Goal: Information Seeking & Learning: Learn about a topic

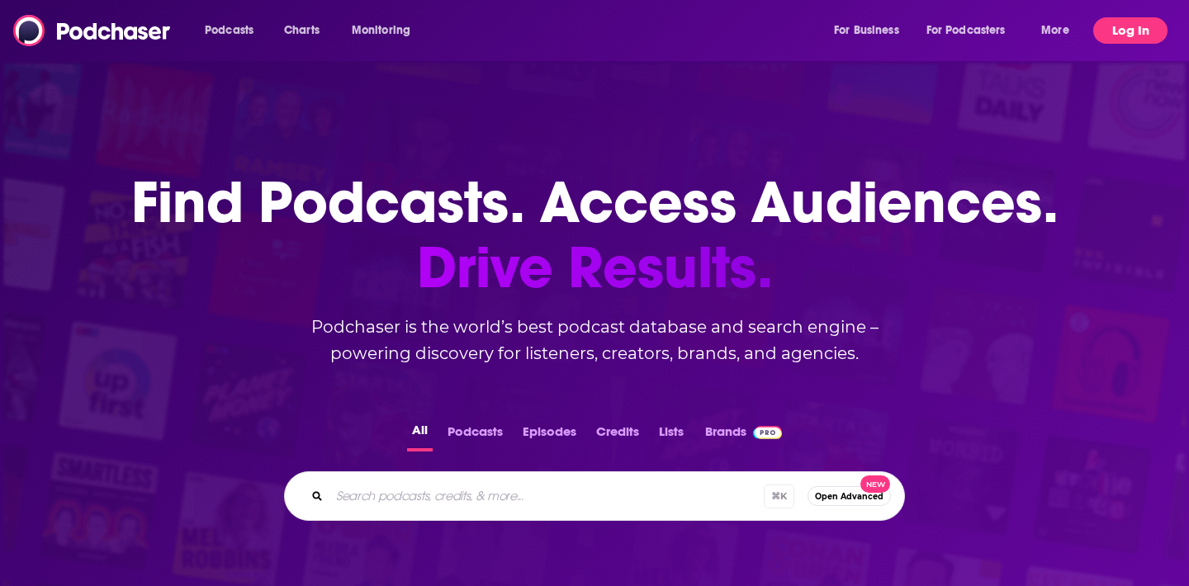
click at [1138, 31] on button "Log In" at bounding box center [1131, 30] width 74 height 26
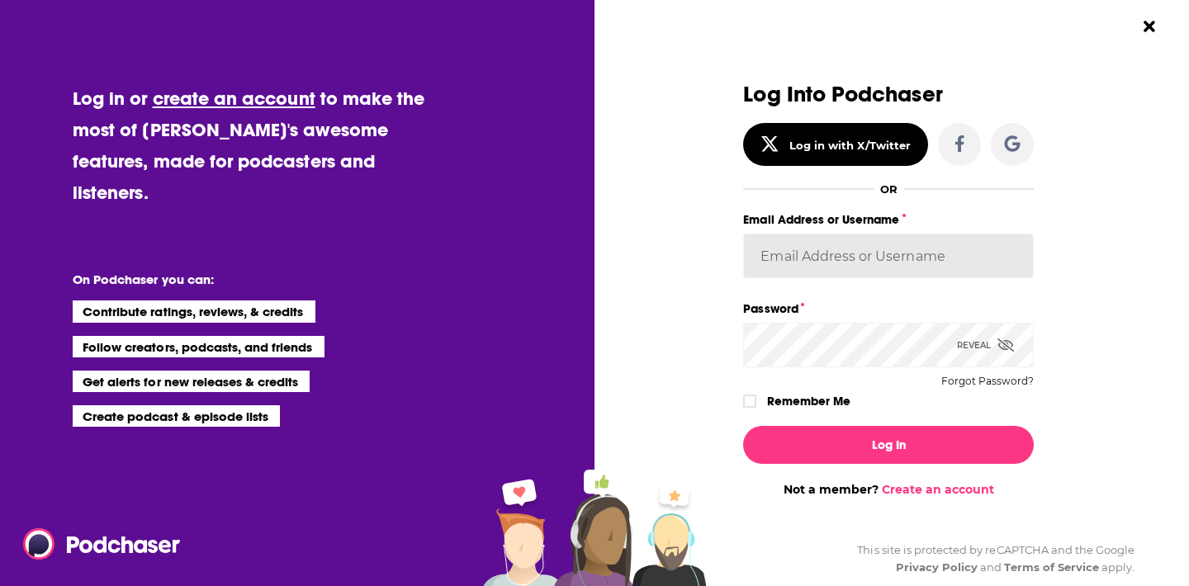
click at [894, 250] on input "Email Address or Username" at bounding box center [888, 256] width 291 height 45
type input "[PERSON_NAME][EMAIL_ADDRESS][DOMAIN_NAME]"
click at [743, 426] on button "Log In" at bounding box center [888, 445] width 291 height 38
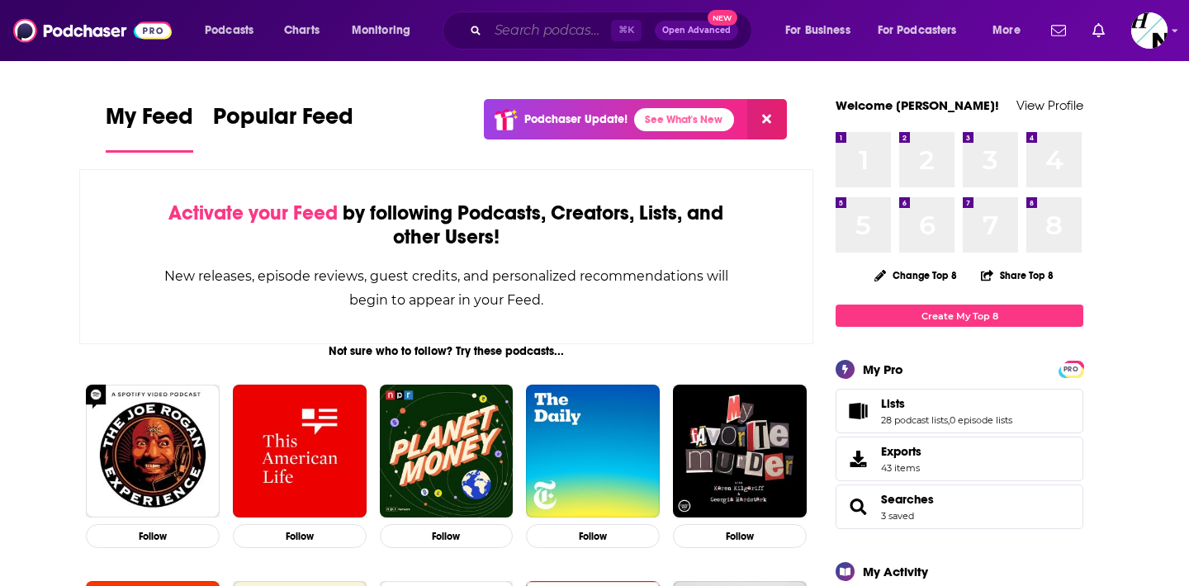
click at [515, 32] on input "Search podcasts, credits, & more..." at bounding box center [549, 30] width 123 height 26
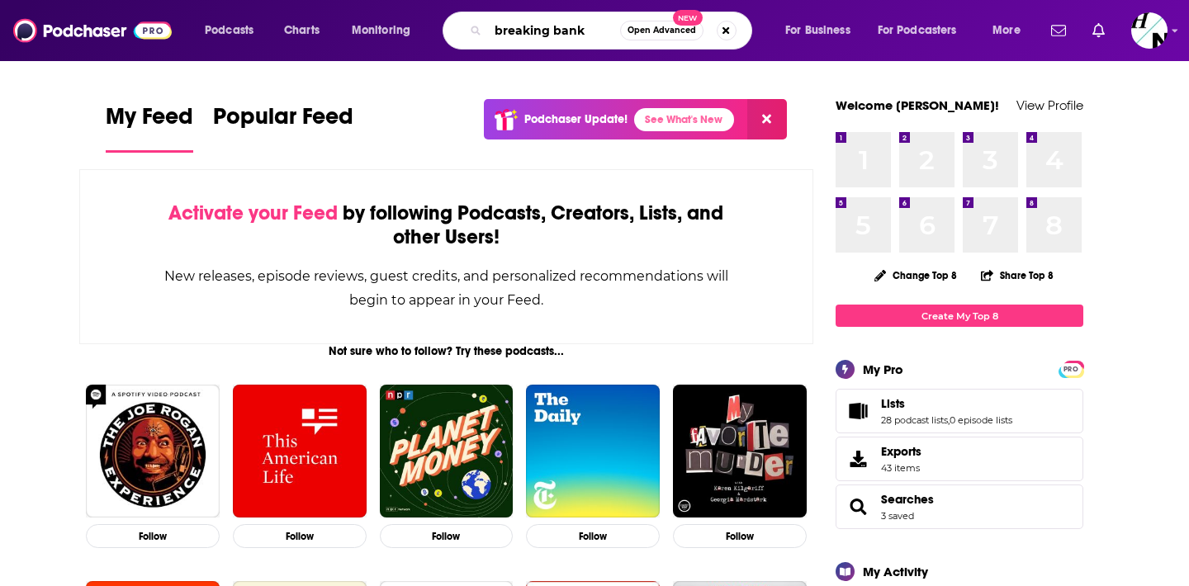
paste input "Breaking Bank Europe"
type input "Breaking Bank Europe"
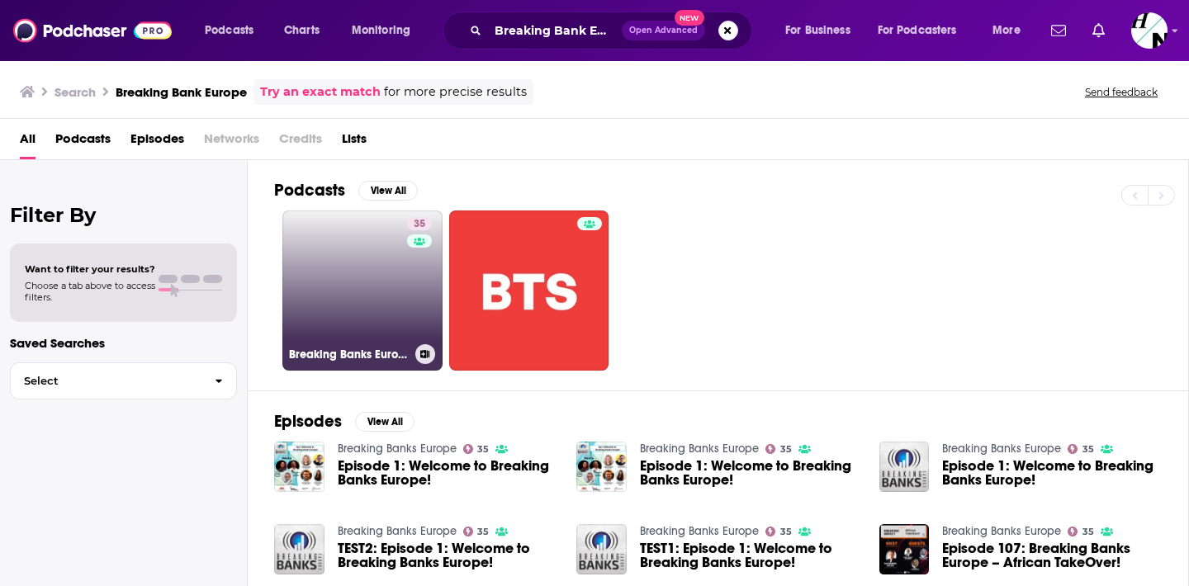
click at [361, 288] on link "35 Breaking Banks Europe" at bounding box center [362, 291] width 160 height 160
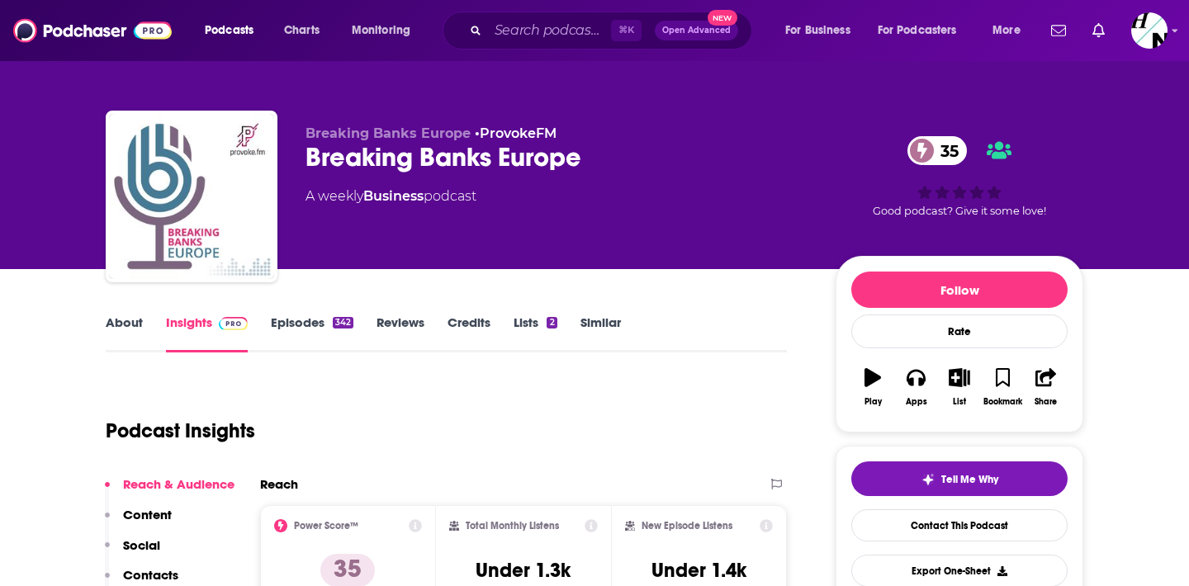
click at [287, 322] on link "Episodes 342" at bounding box center [312, 334] width 83 height 38
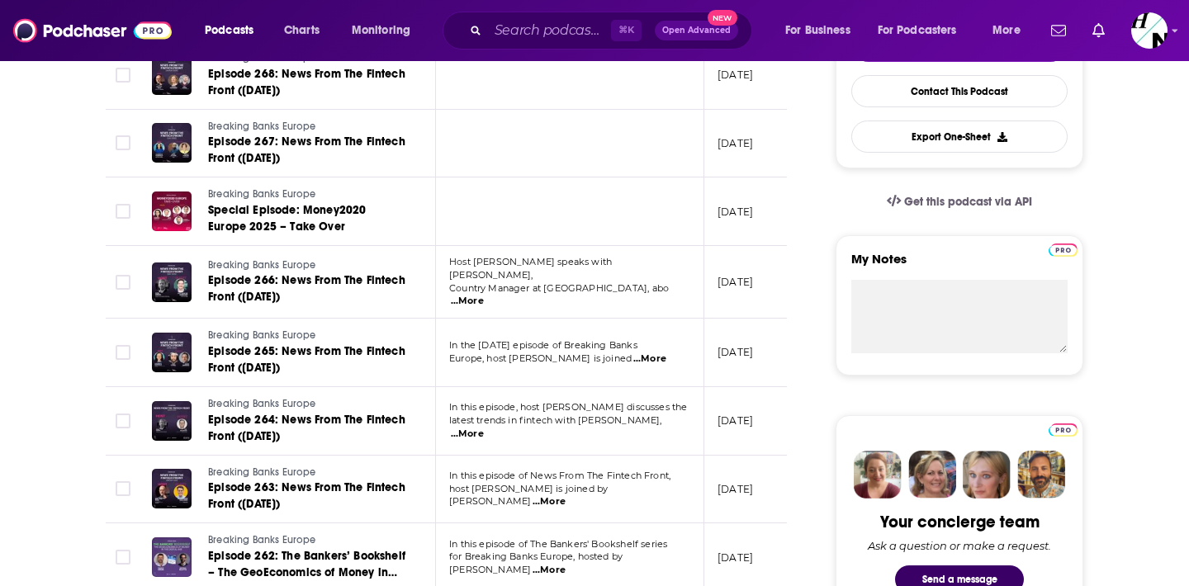
scroll to position [443, 0]
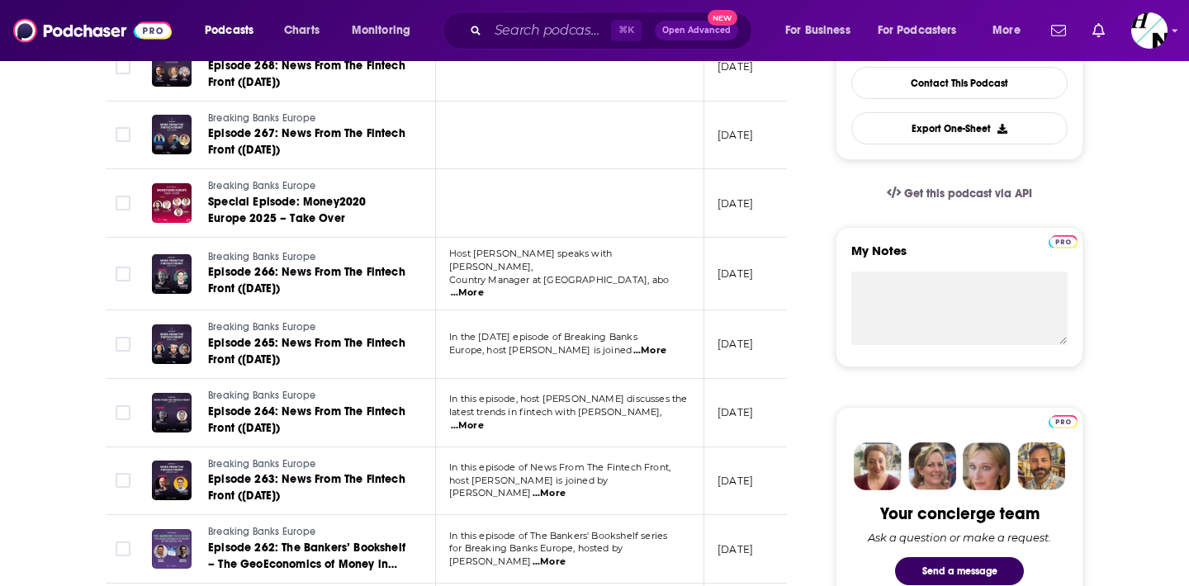
click at [667, 344] on span "...More" at bounding box center [649, 350] width 33 height 13
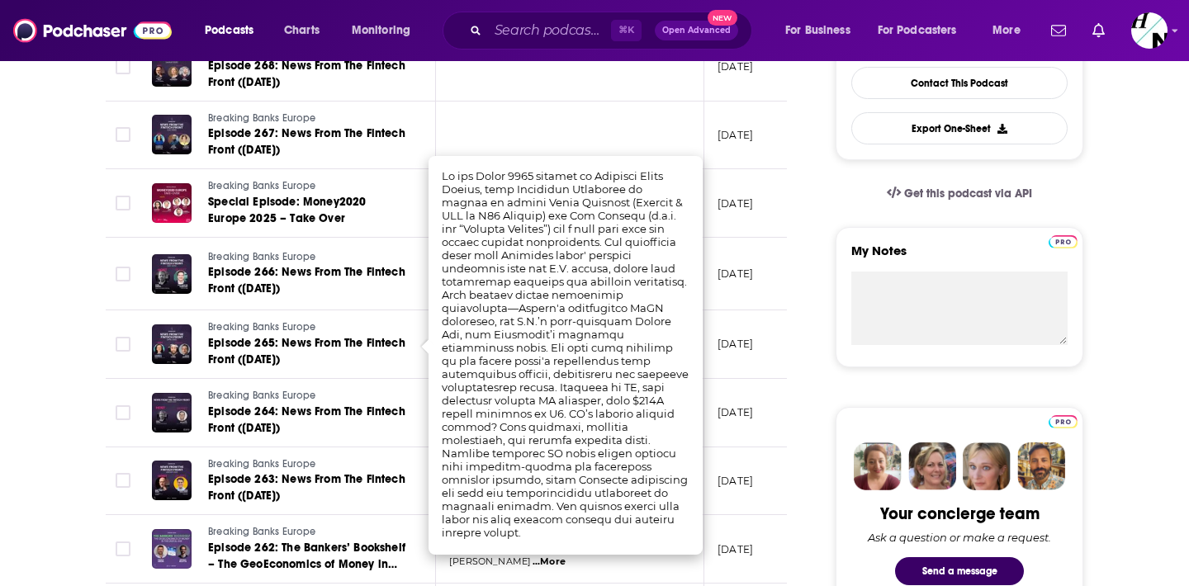
click at [710, 350] on td "[DATE]" at bounding box center [758, 345] width 107 height 69
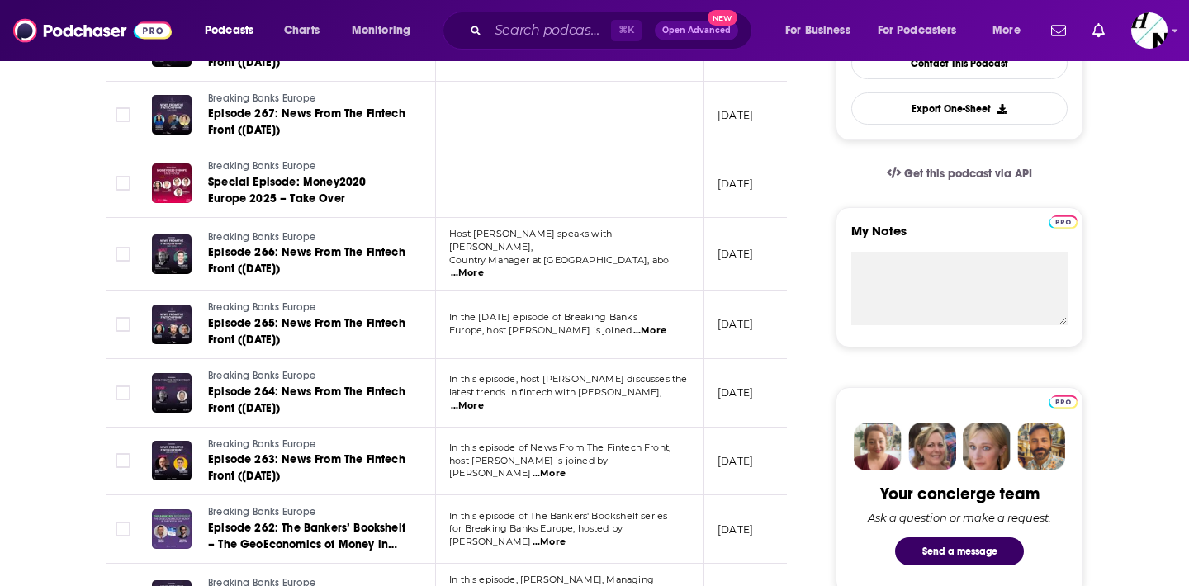
scroll to position [479, 0]
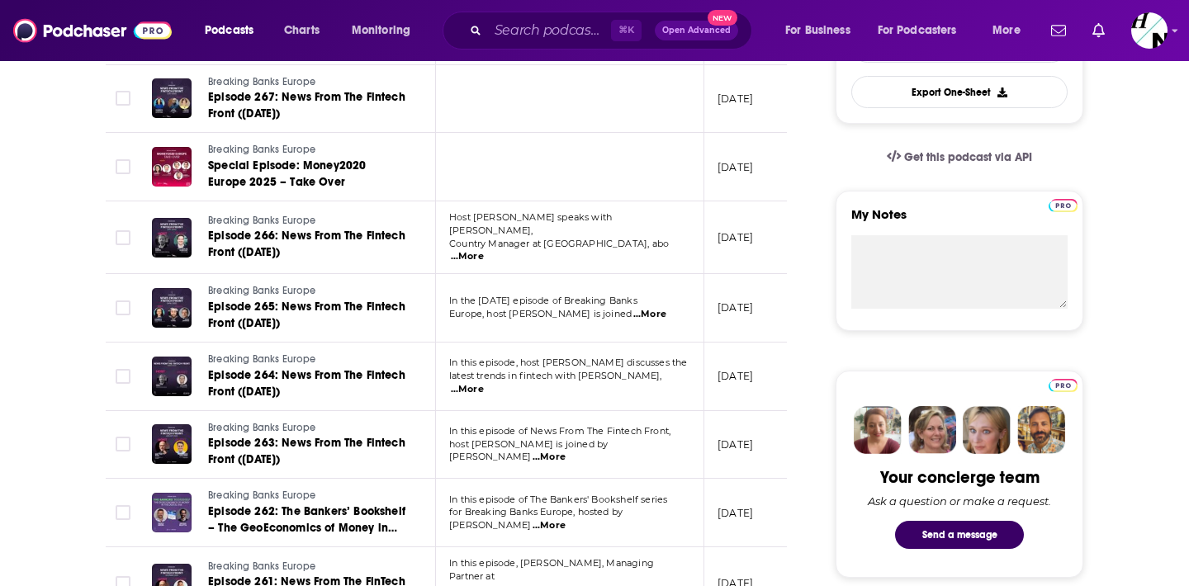
click at [484, 383] on span "...More" at bounding box center [467, 389] width 33 height 13
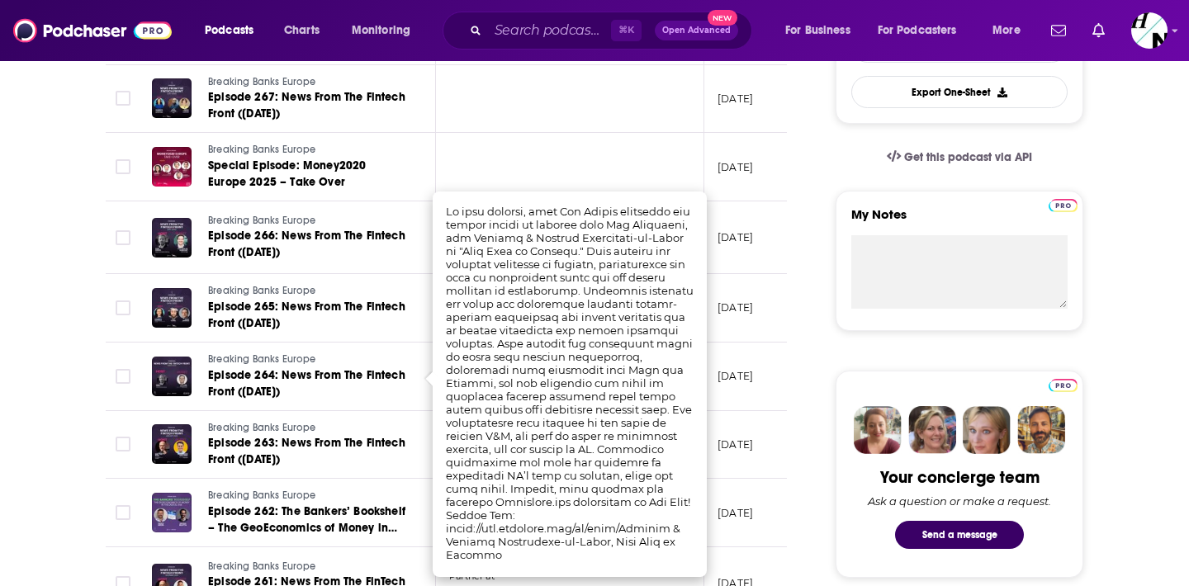
click at [709, 384] on td "[DATE]" at bounding box center [758, 377] width 107 height 69
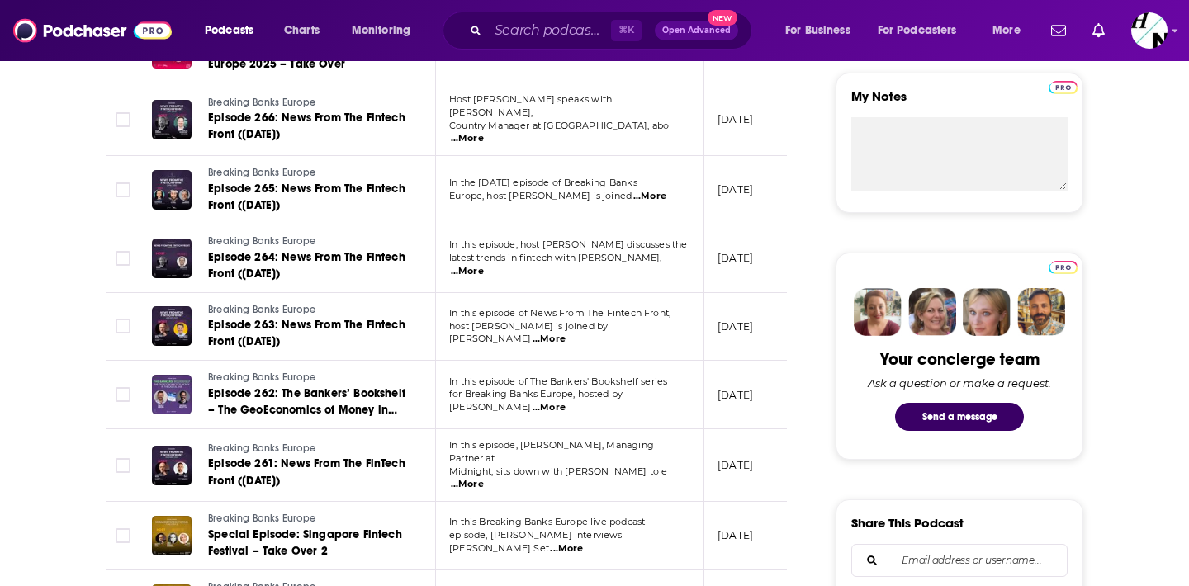
scroll to position [600, 0]
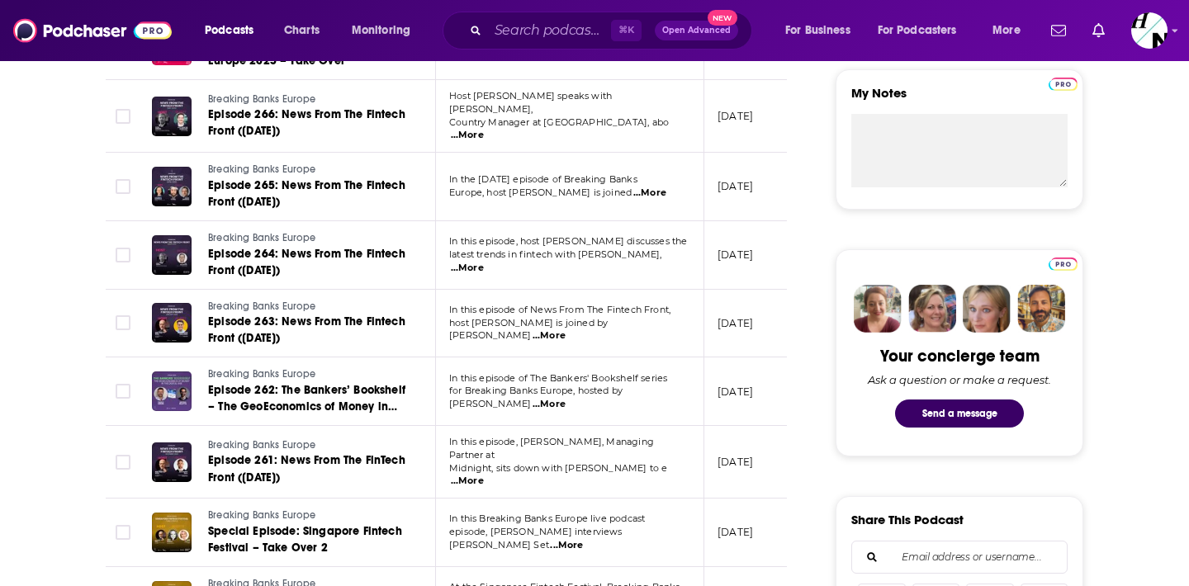
click at [566, 330] on span "...More" at bounding box center [549, 336] width 33 height 13
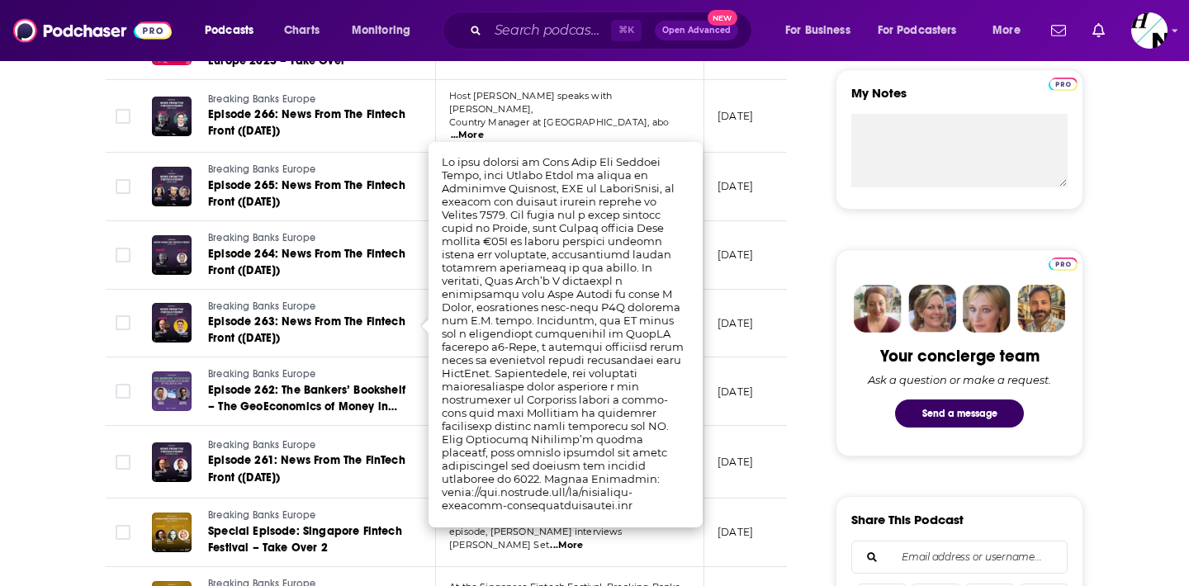
click at [742, 328] on p "[DATE]" at bounding box center [736, 323] width 36 height 14
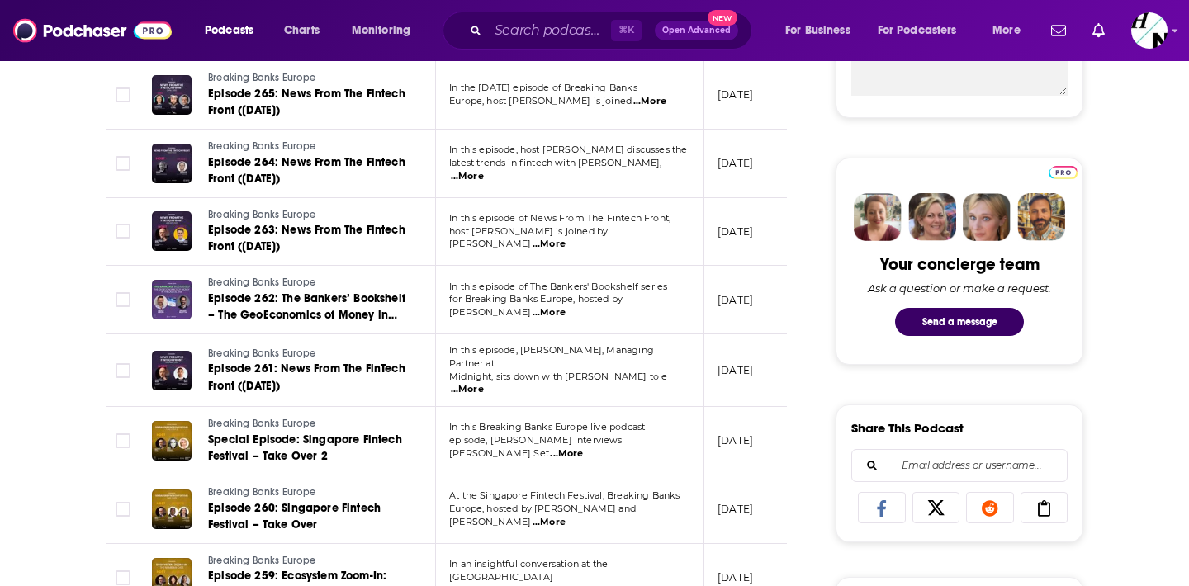
scroll to position [695, 0]
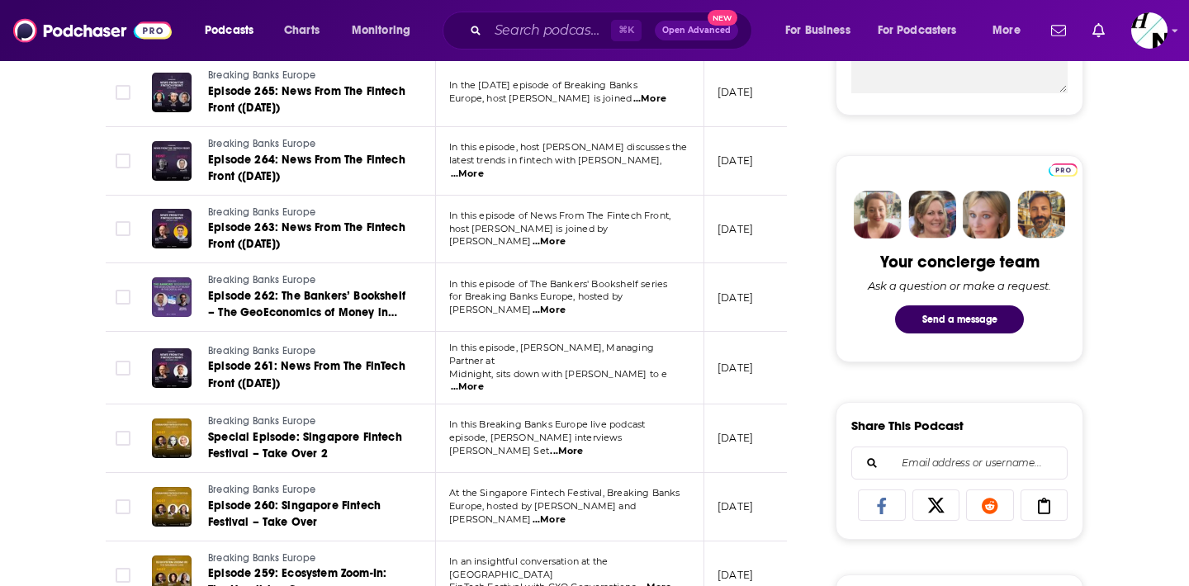
click at [566, 304] on span "...More" at bounding box center [549, 310] width 33 height 13
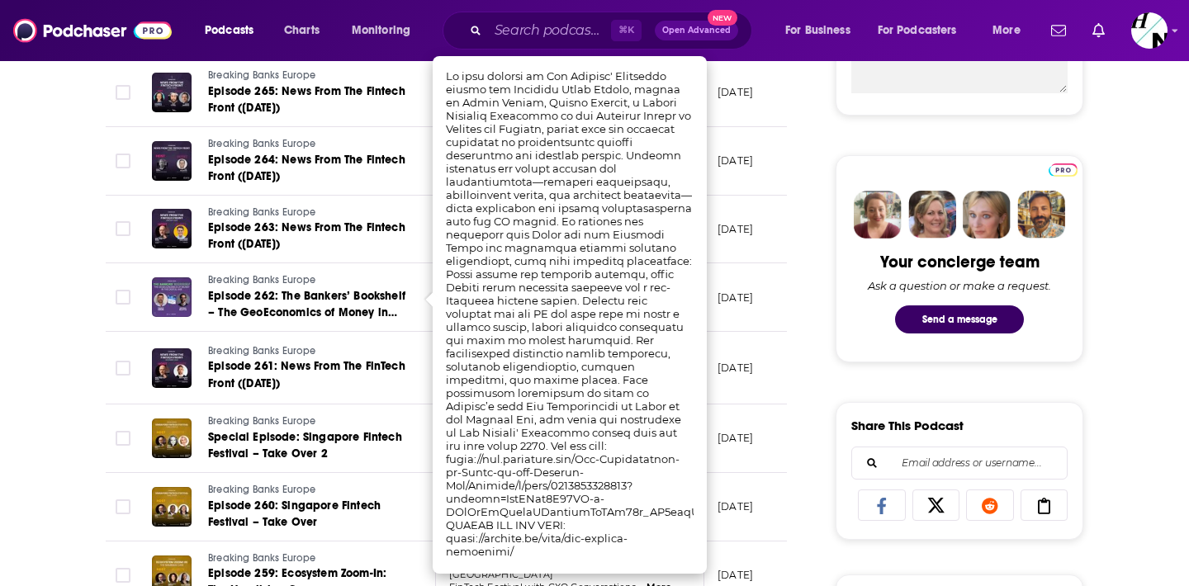
click at [742, 332] on td "[DATE]" at bounding box center [758, 368] width 107 height 73
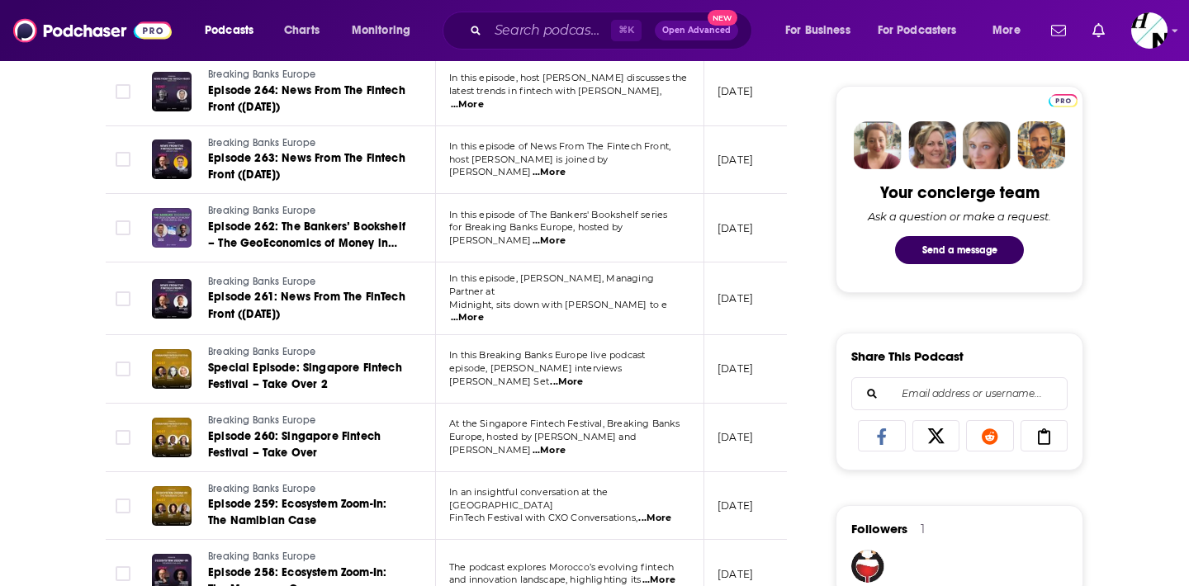
scroll to position [768, 0]
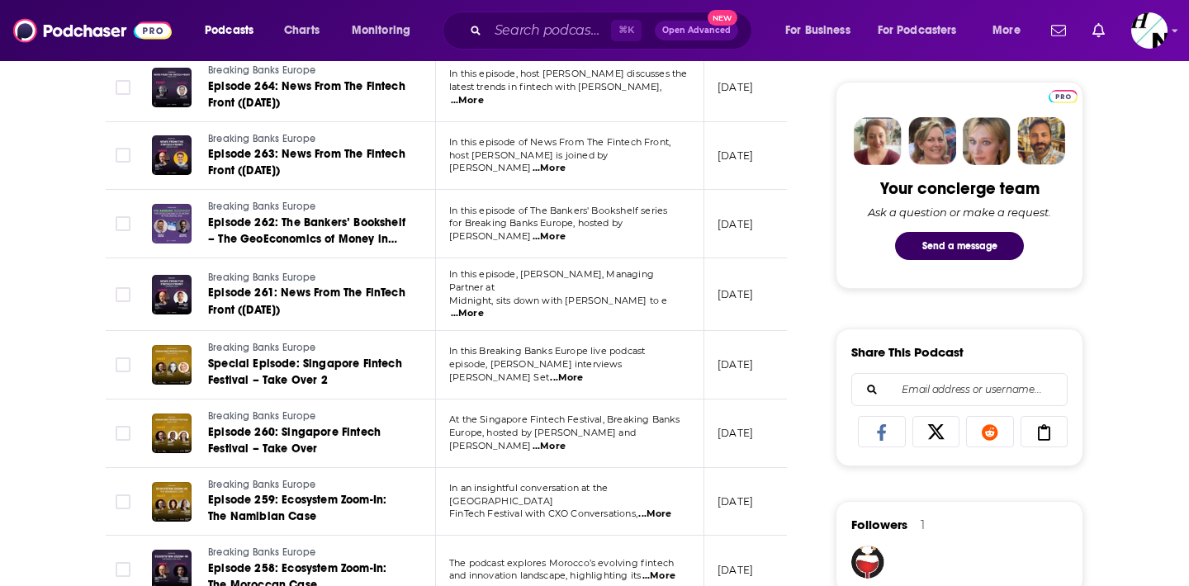
click at [583, 372] on span "...More" at bounding box center [566, 378] width 33 height 13
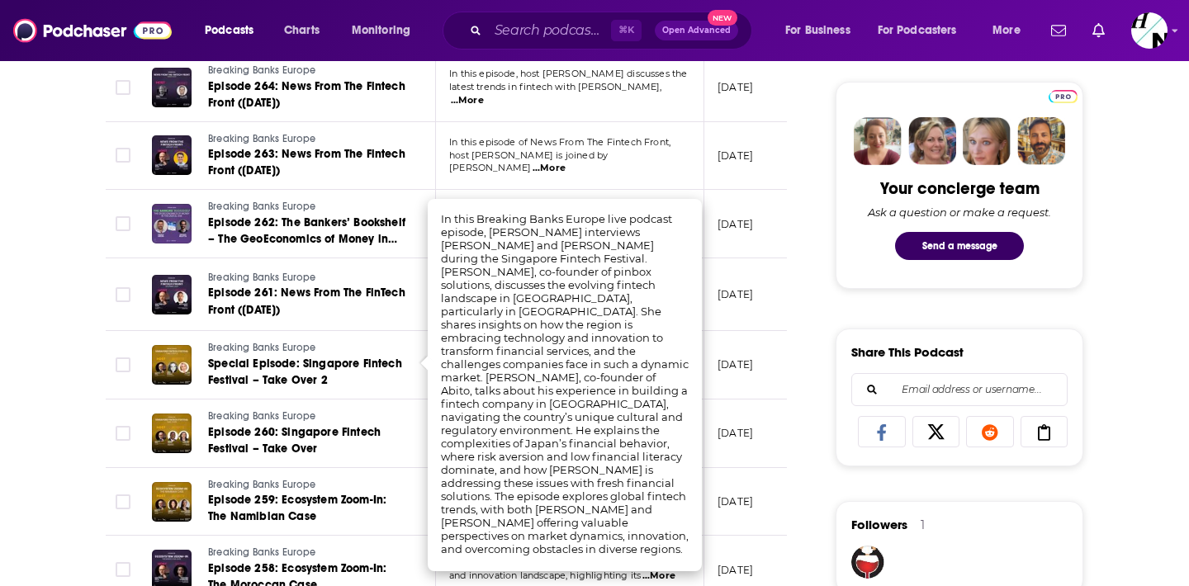
click at [773, 402] on td "[DATE]" at bounding box center [758, 434] width 107 height 69
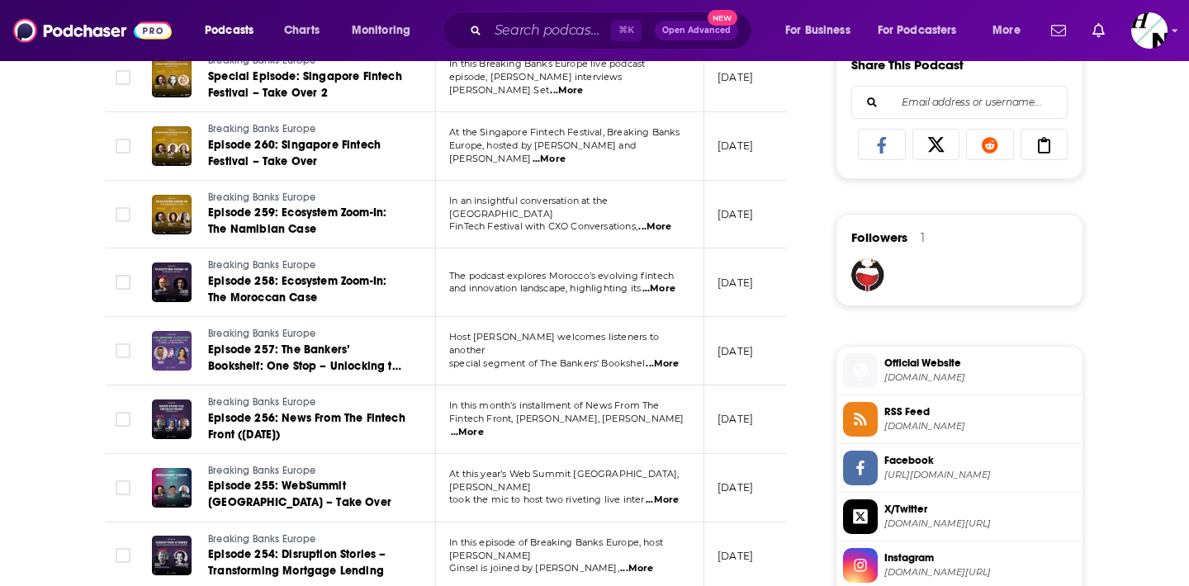
scroll to position [1056, 0]
click at [664, 357] on span "...More" at bounding box center [662, 363] width 33 height 13
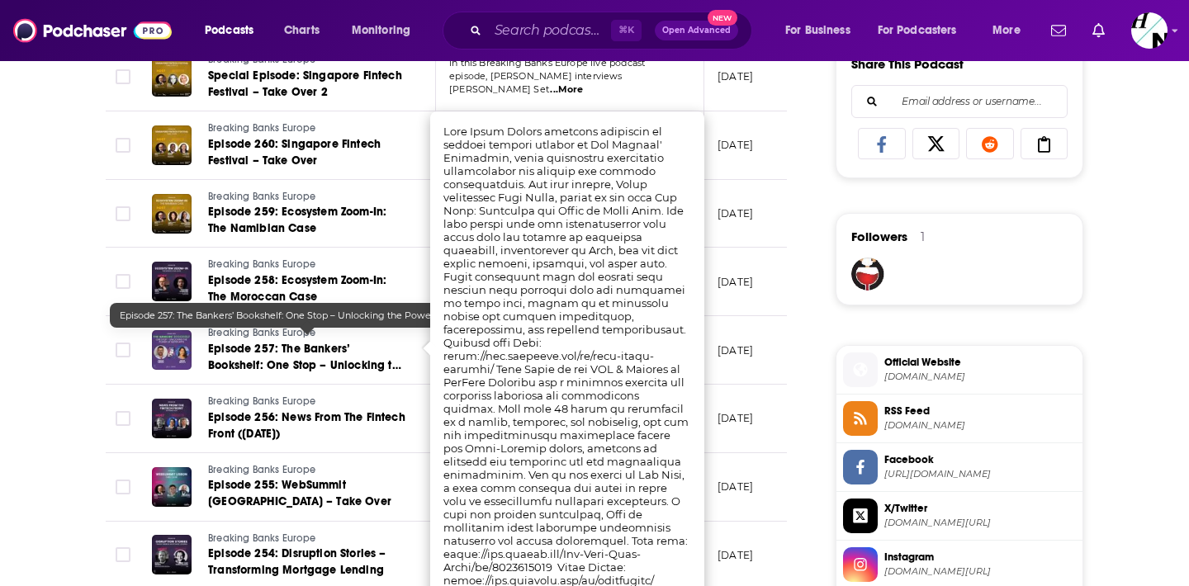
click at [394, 360] on span "Episode 257: The Bankers’ Bookshelf: One Stop – Unlocking the Power of Super Ap…" at bounding box center [306, 365] width 197 height 47
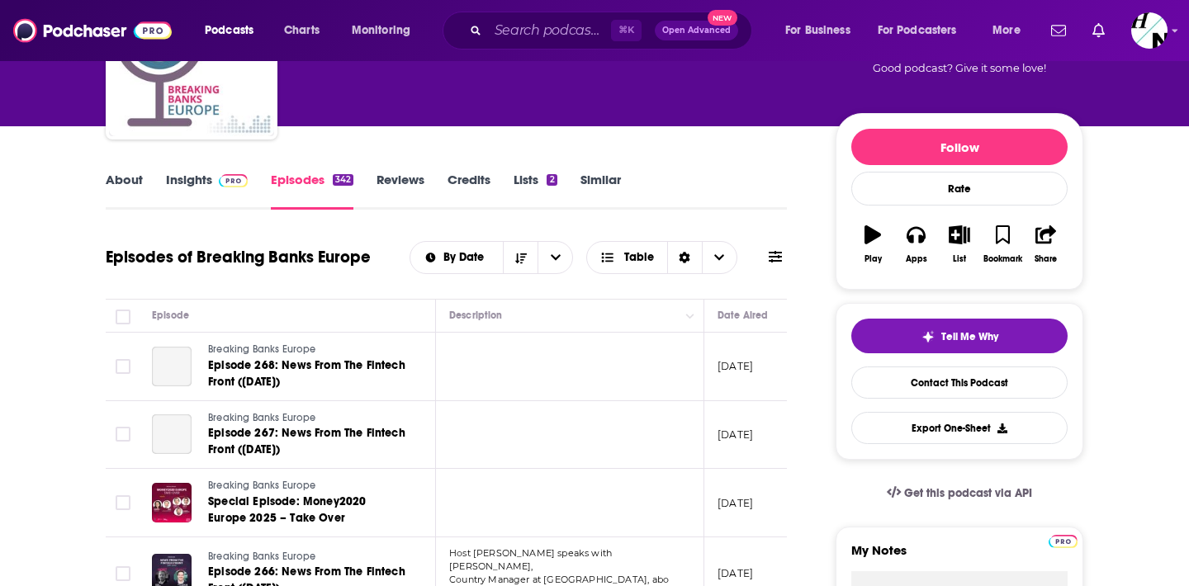
scroll to position [1067, 0]
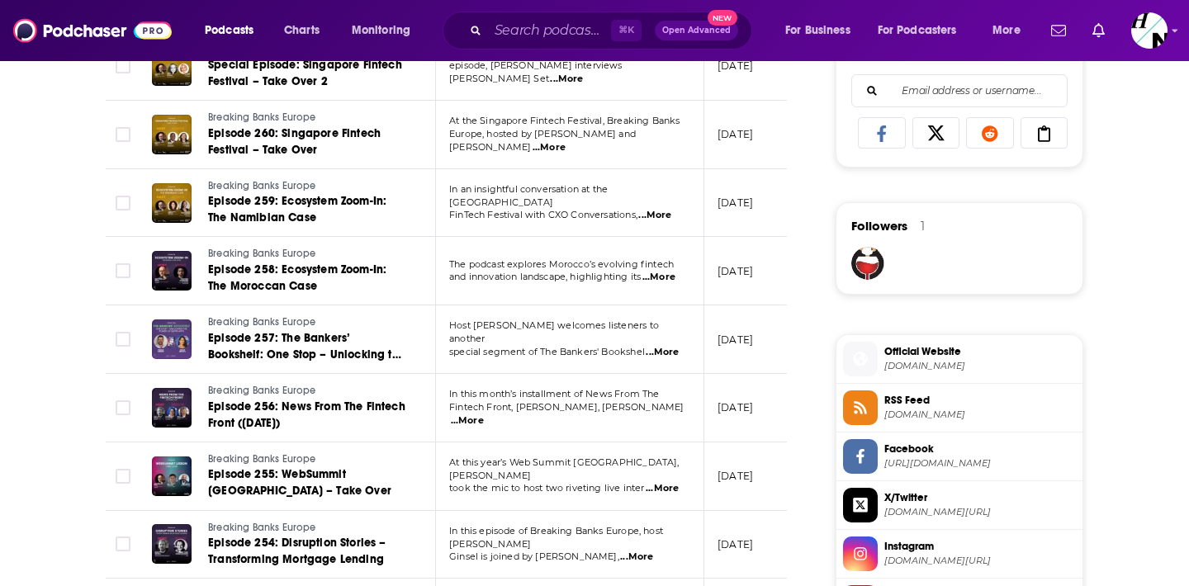
click at [667, 482] on span "...More" at bounding box center [662, 488] width 33 height 13
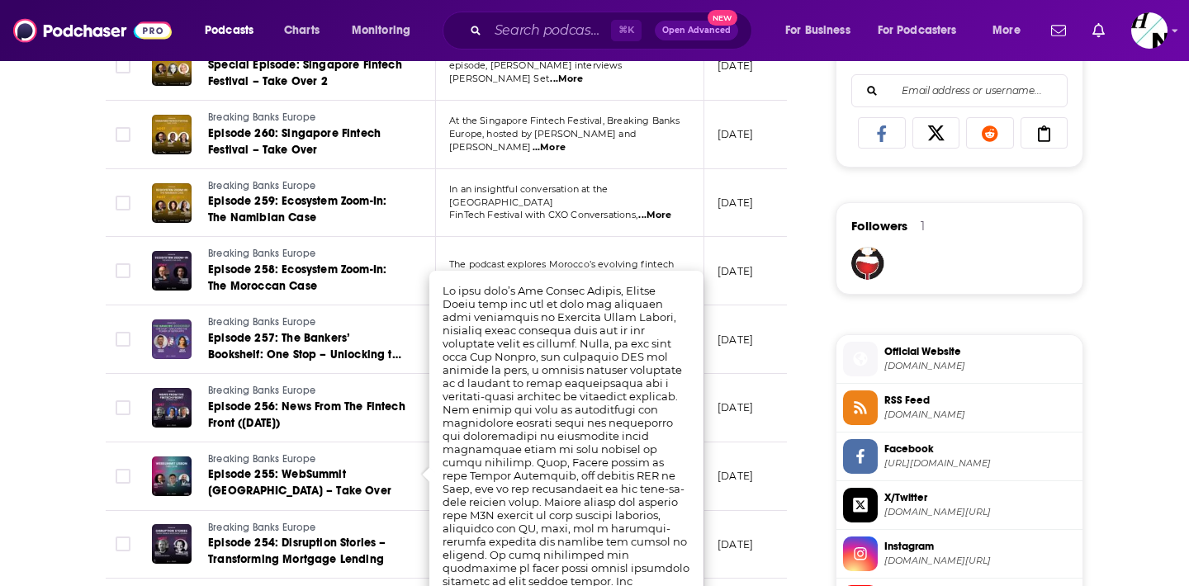
click at [538, 45] on div "⌘ K Open Advanced New" at bounding box center [598, 31] width 310 height 38
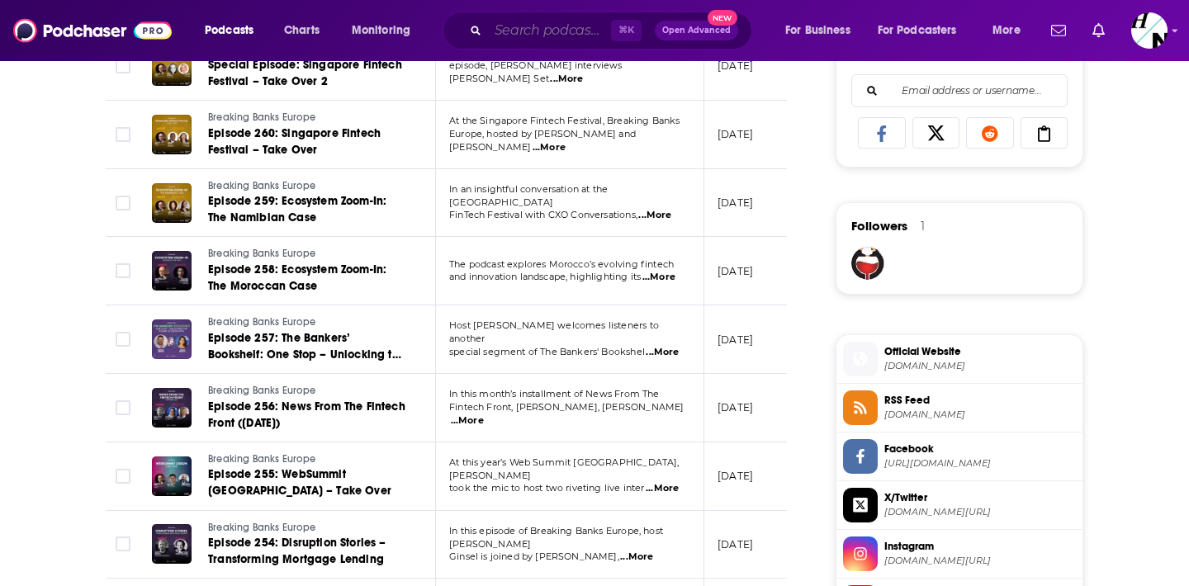
click at [518, 31] on input "Search podcasts, credits, & more..." at bounding box center [549, 30] width 123 height 26
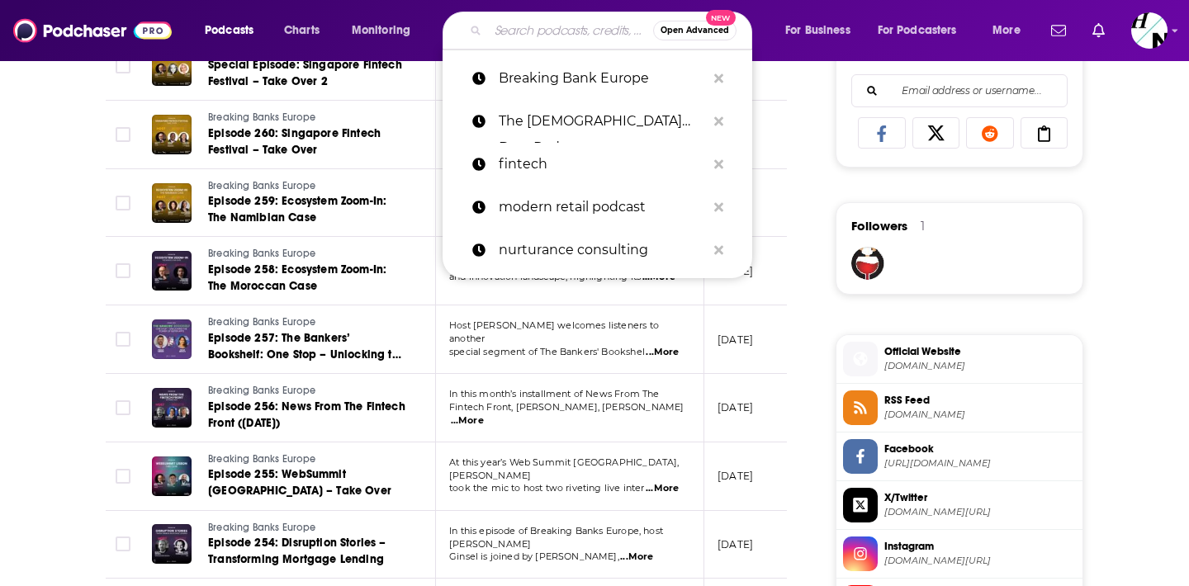
paste input "Success Secrets"
type input "Success Secrets"
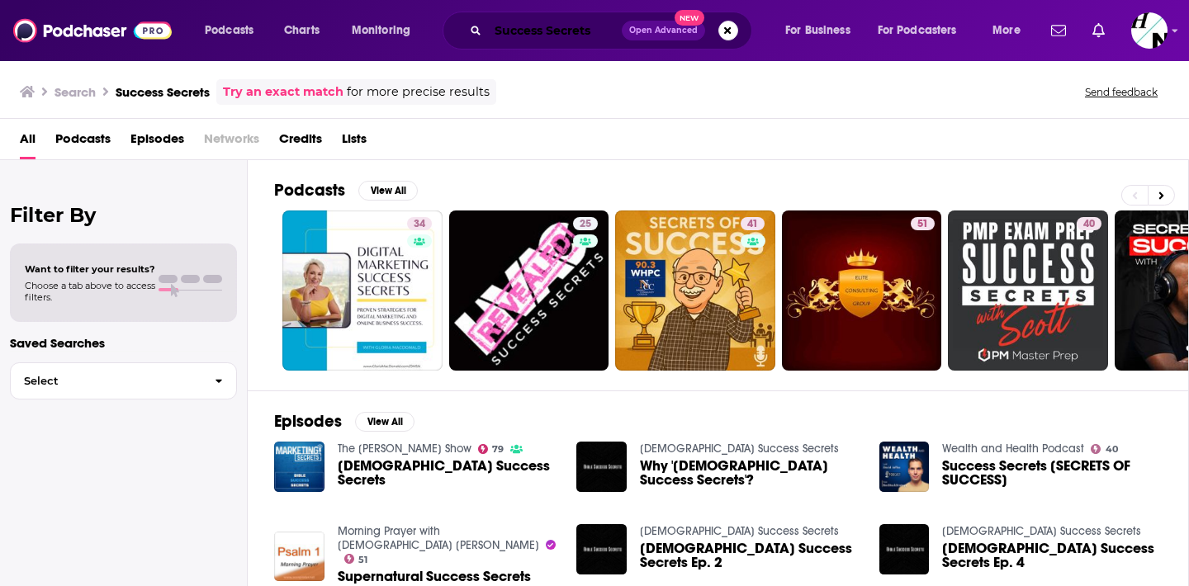
click at [561, 36] on input "Success Secrets" at bounding box center [555, 30] width 134 height 26
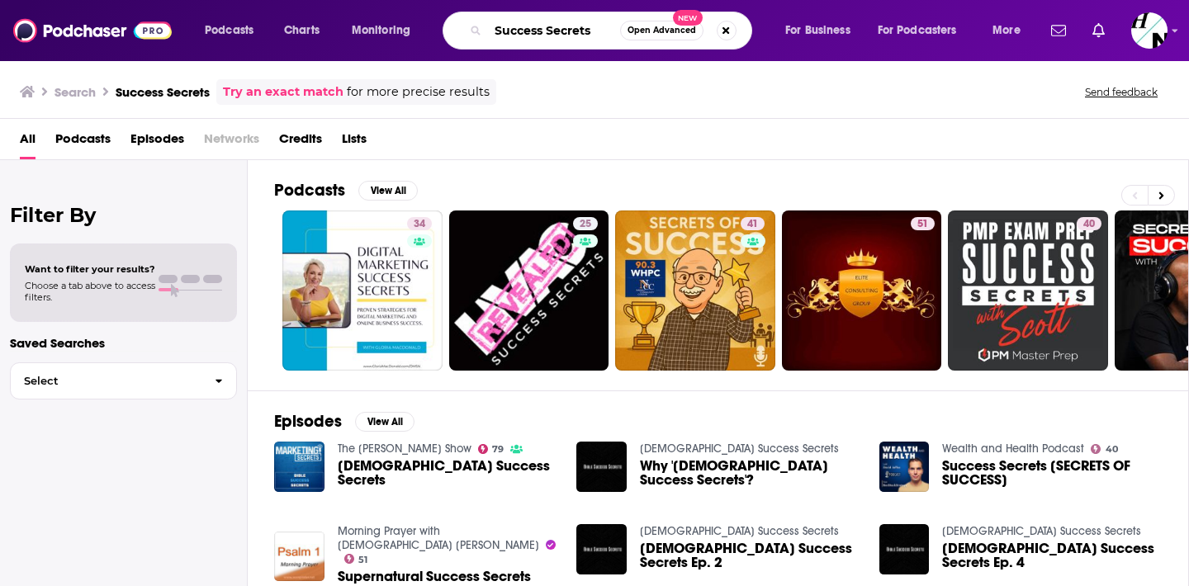
paste input "The Upside Podcast"
type input "The Upside Podcast"
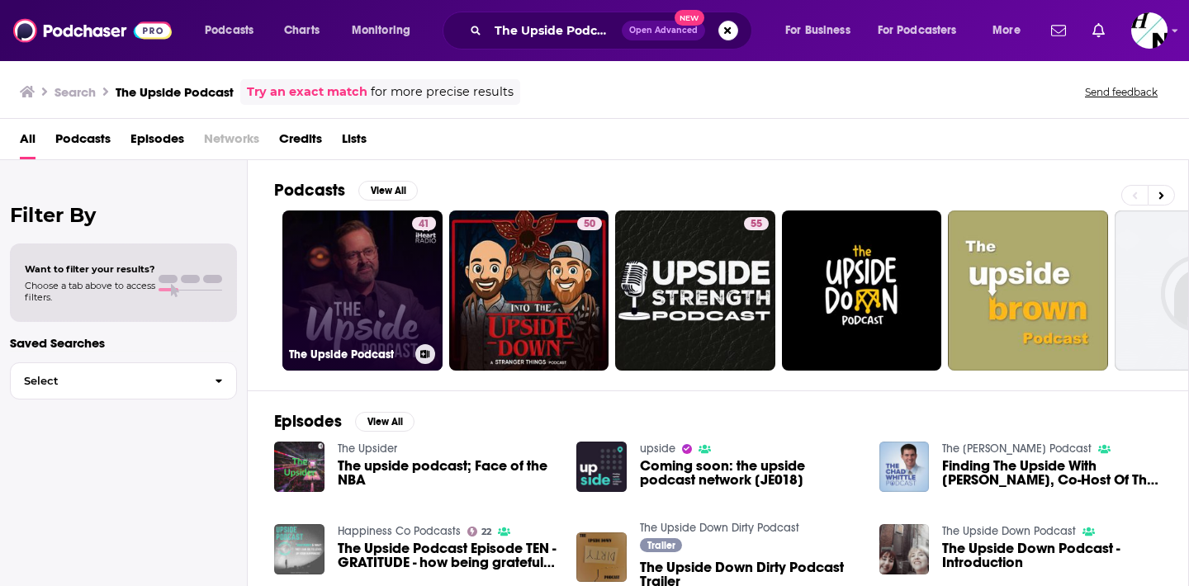
click at [369, 305] on link "41 The Upside Podcast" at bounding box center [362, 291] width 160 height 160
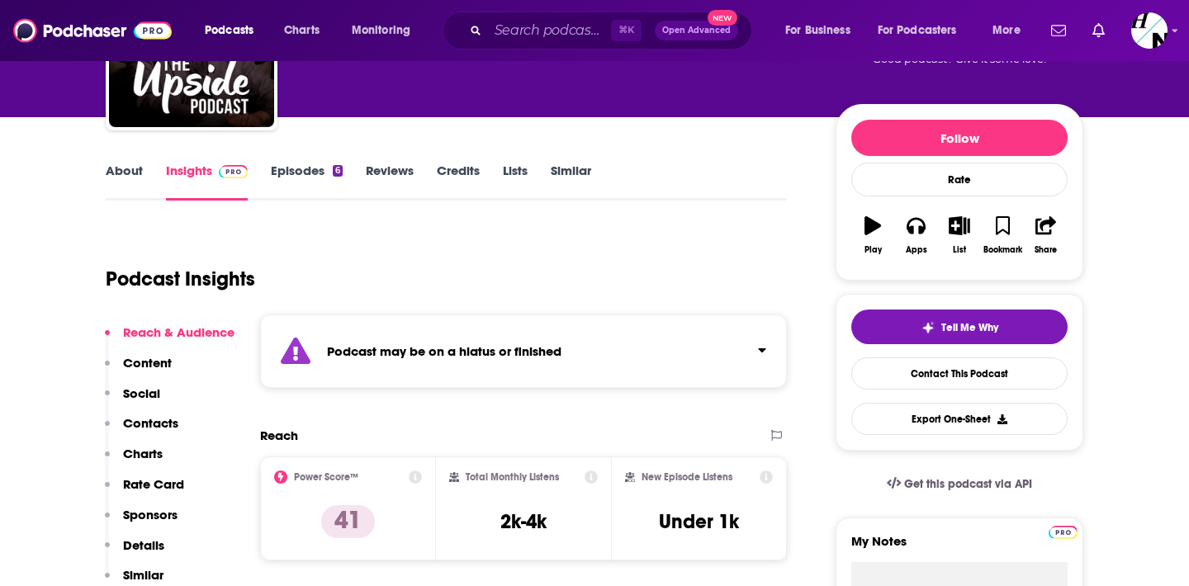
scroll to position [204, 0]
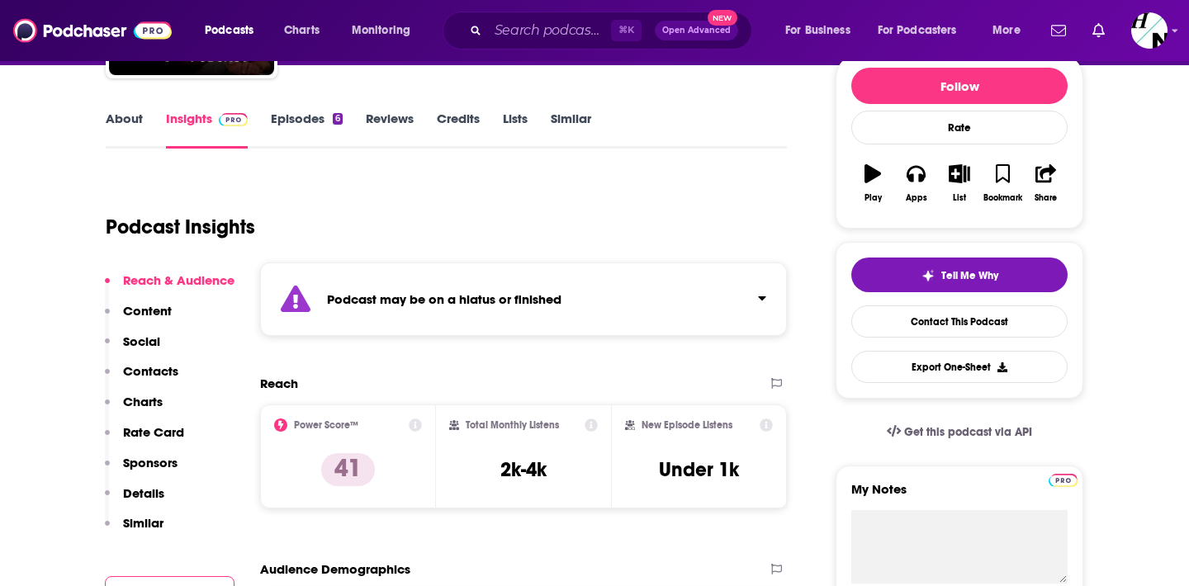
click at [206, 217] on h1 "Podcast Insights" at bounding box center [180, 227] width 149 height 25
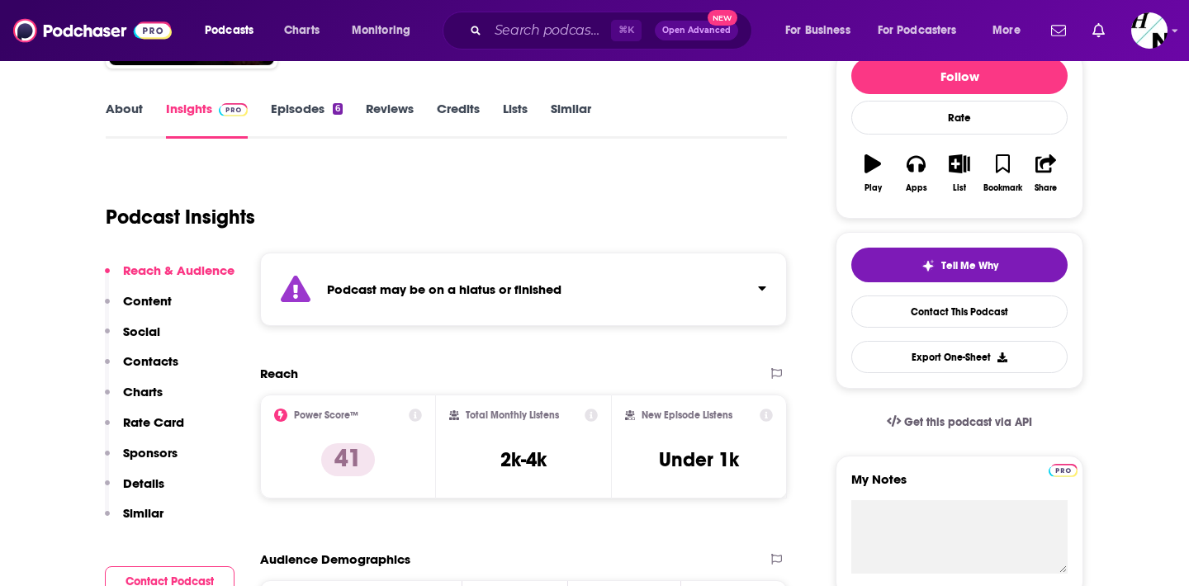
scroll to position [0, 0]
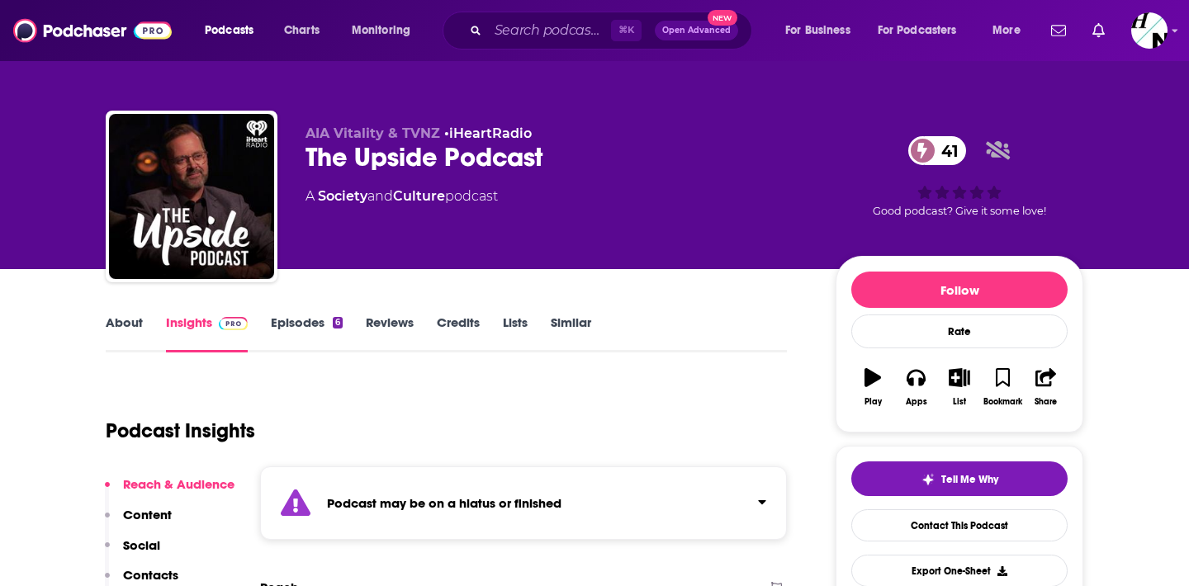
click at [310, 322] on link "Episodes 6" at bounding box center [307, 334] width 72 height 38
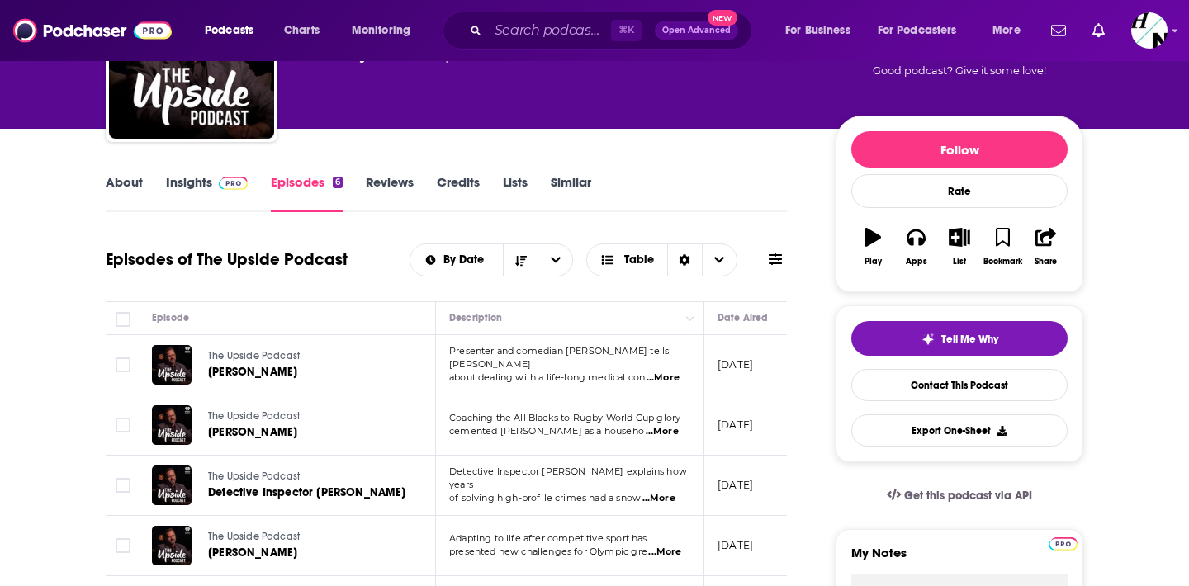
scroll to position [277, 0]
